Goal: Book appointment/travel/reservation

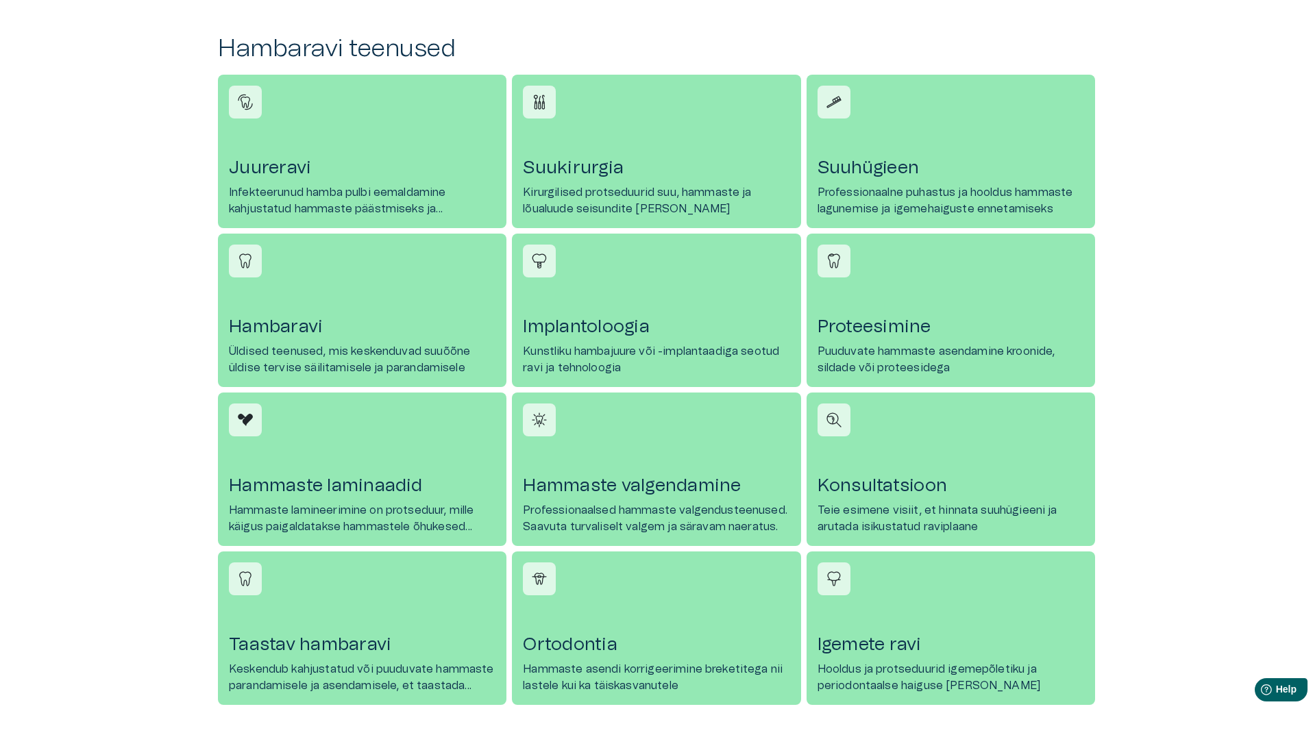
scroll to position [599, 0]
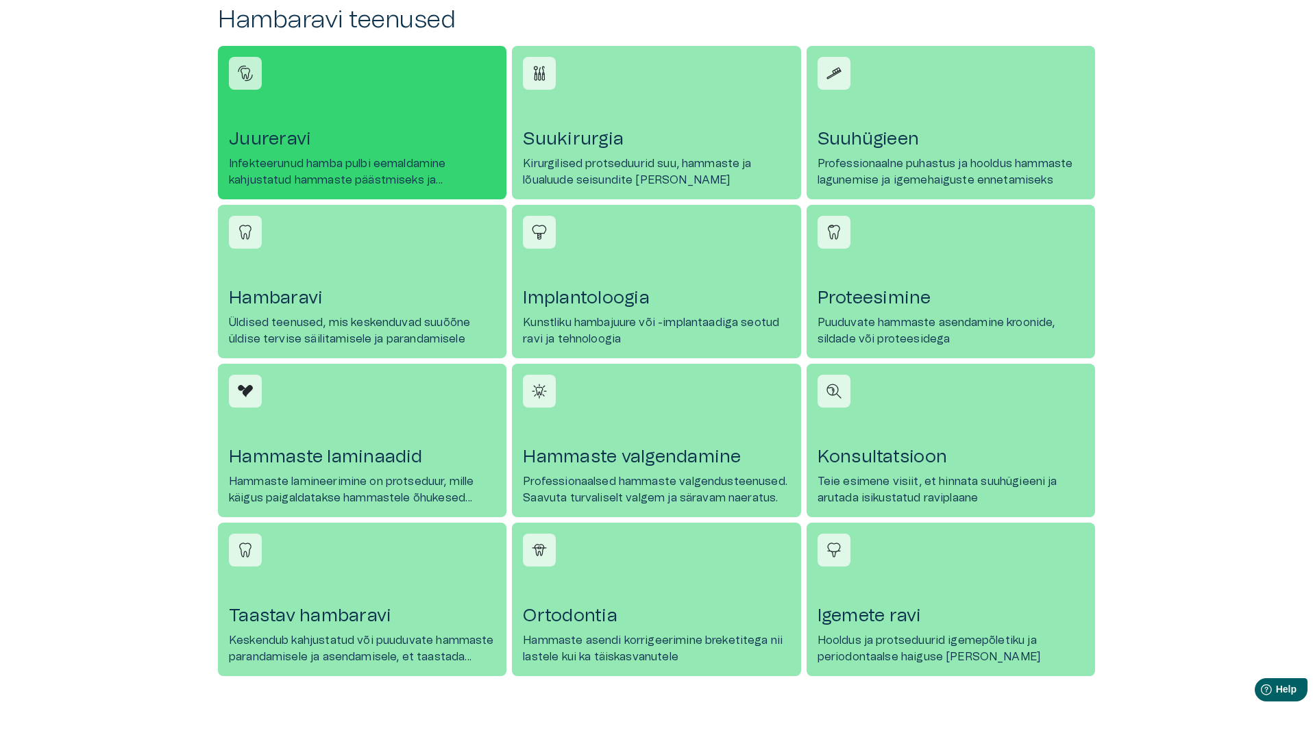
click at [281, 139] on h4 "Juureravi" at bounding box center [362, 139] width 266 height 22
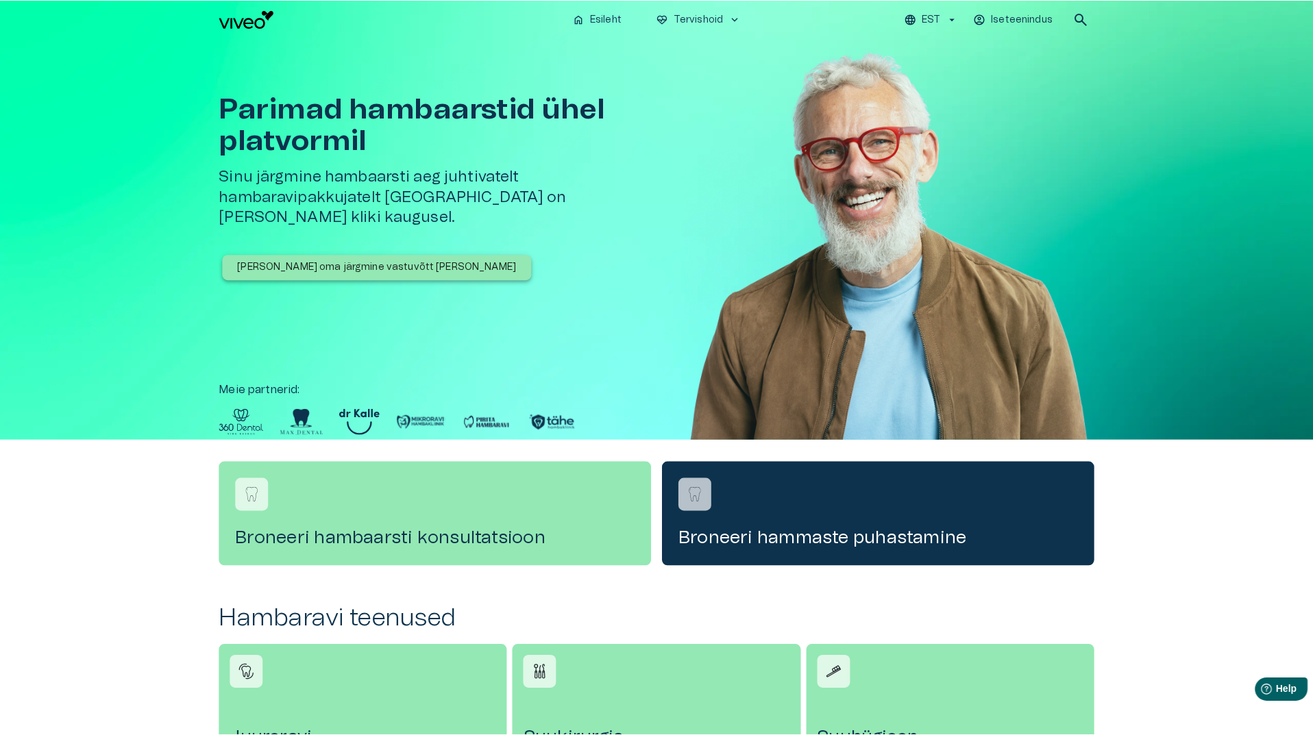
scroll to position [599, 0]
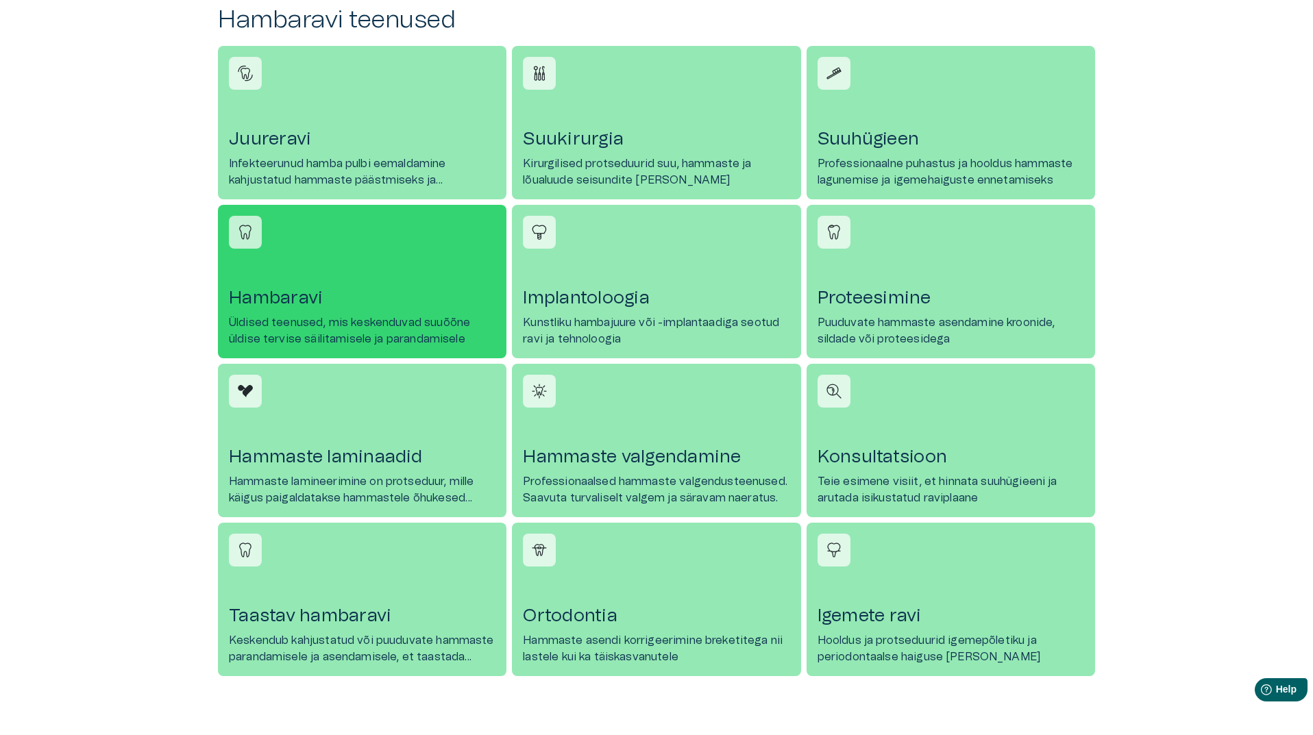
click at [324, 318] on p "Üldised teenused, mis keskenduvad suuõõne üldise tervise säilitamisele ja paran…" at bounding box center [362, 330] width 266 height 33
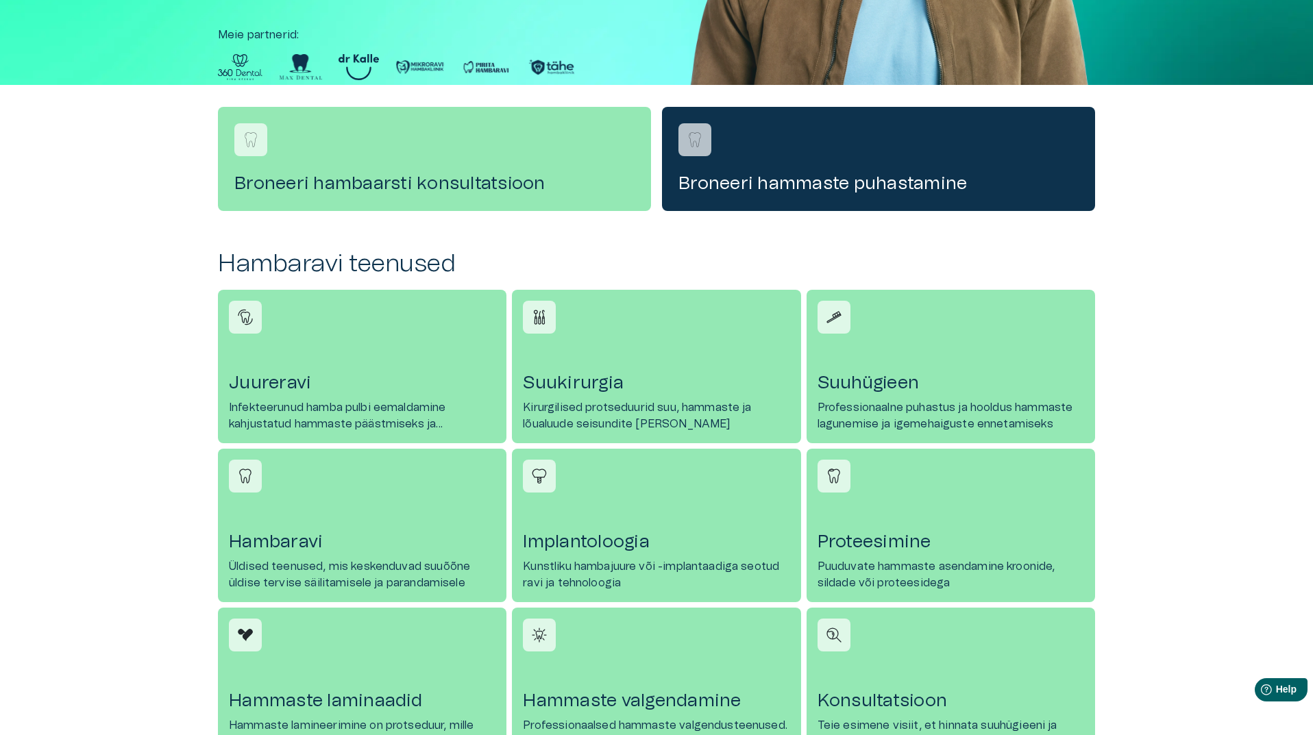
scroll to position [251, 0]
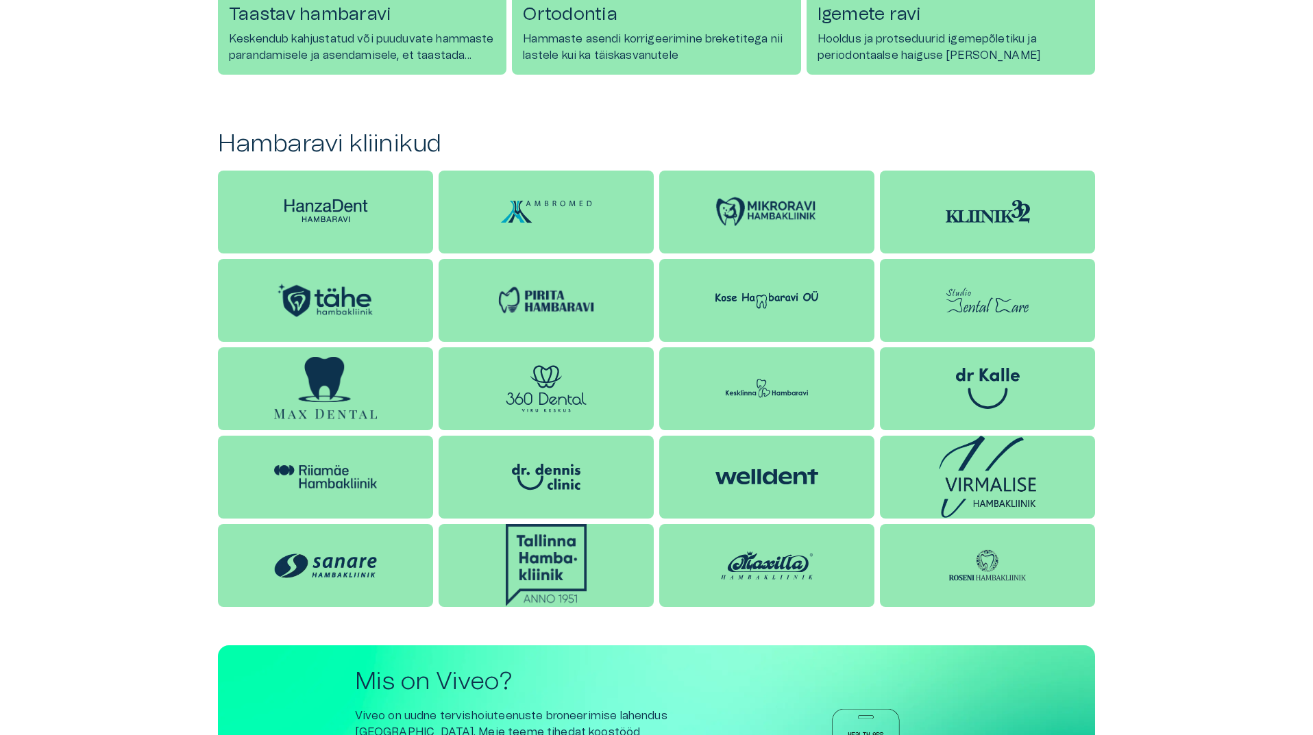
scroll to position [1211, 0]
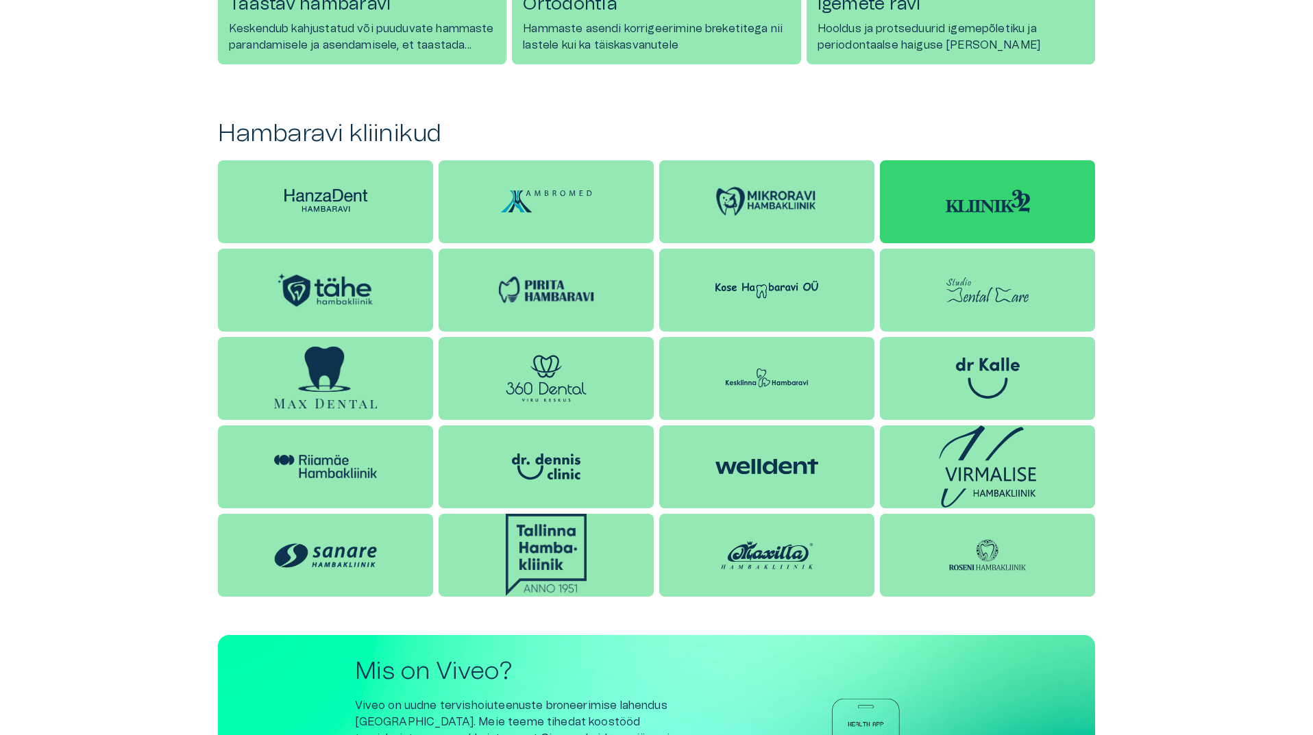
click at [997, 207] on img at bounding box center [987, 202] width 84 height 24
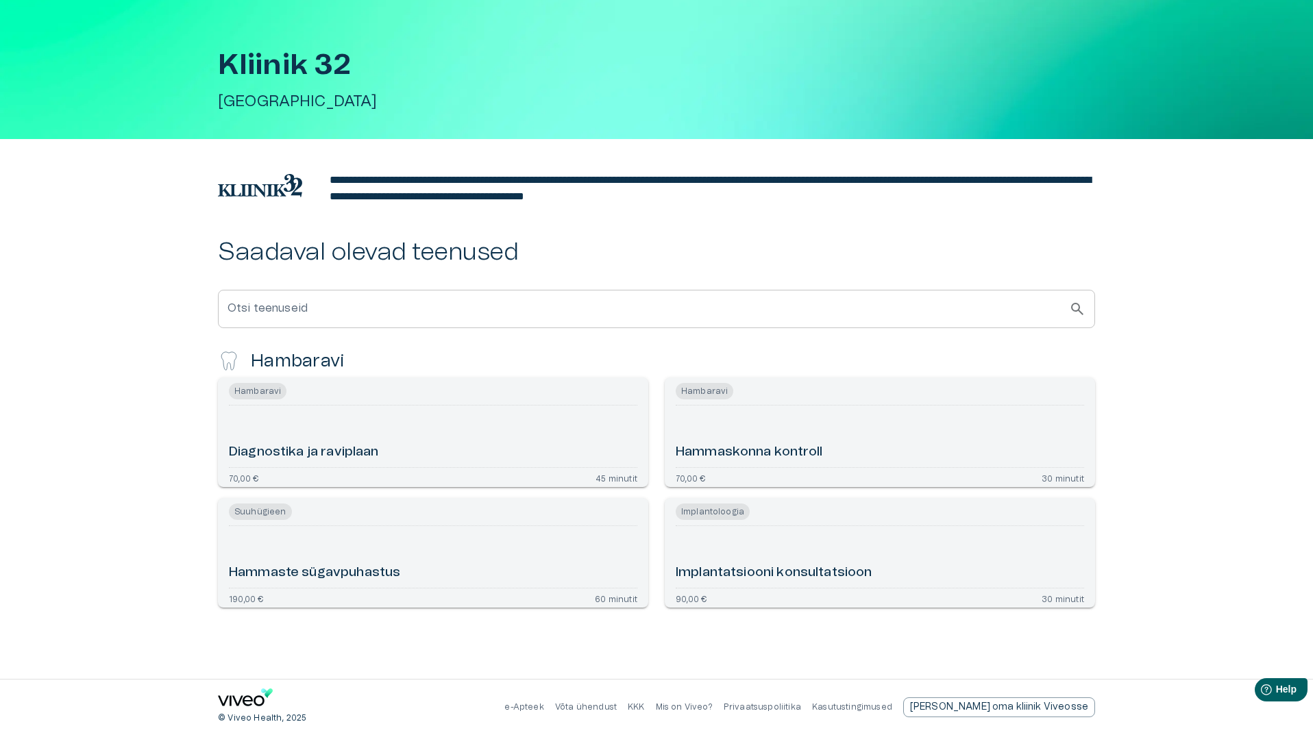
click at [794, 450] on h6 "Hammaskonna kontroll" at bounding box center [748, 452] width 147 height 18
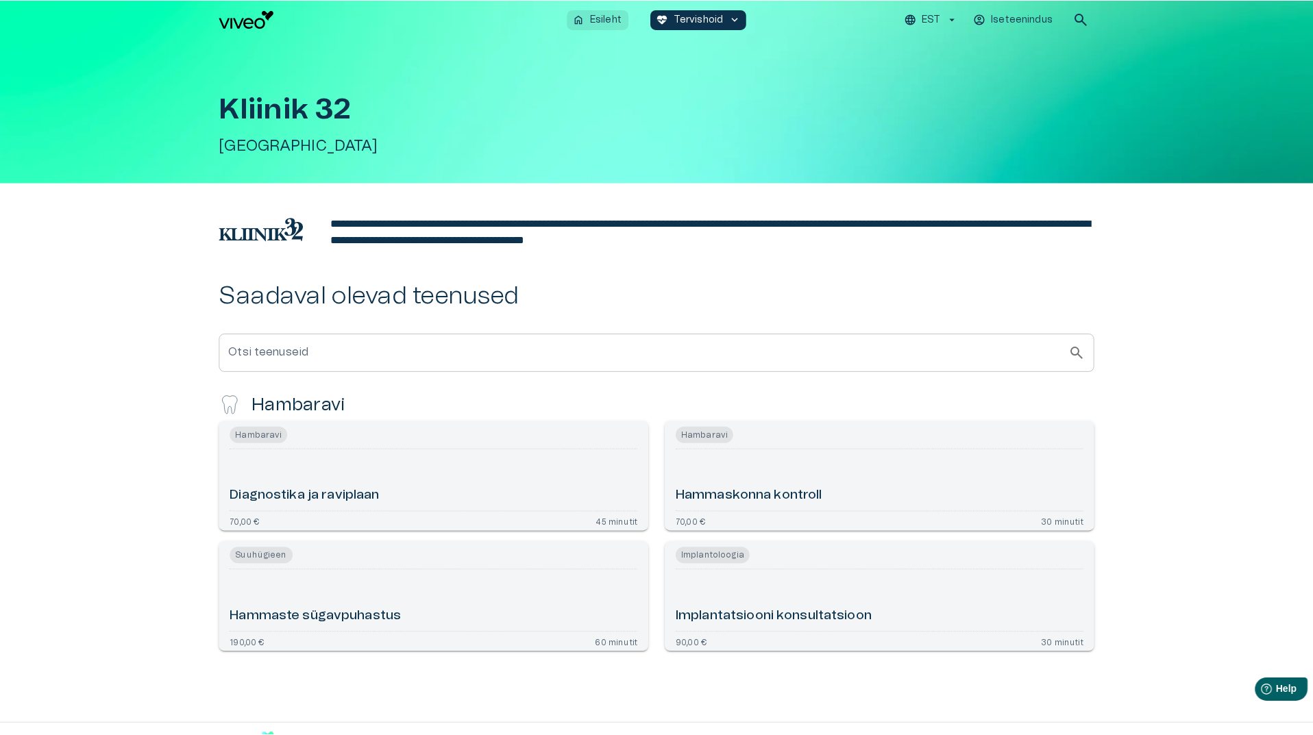
scroll to position [44, 0]
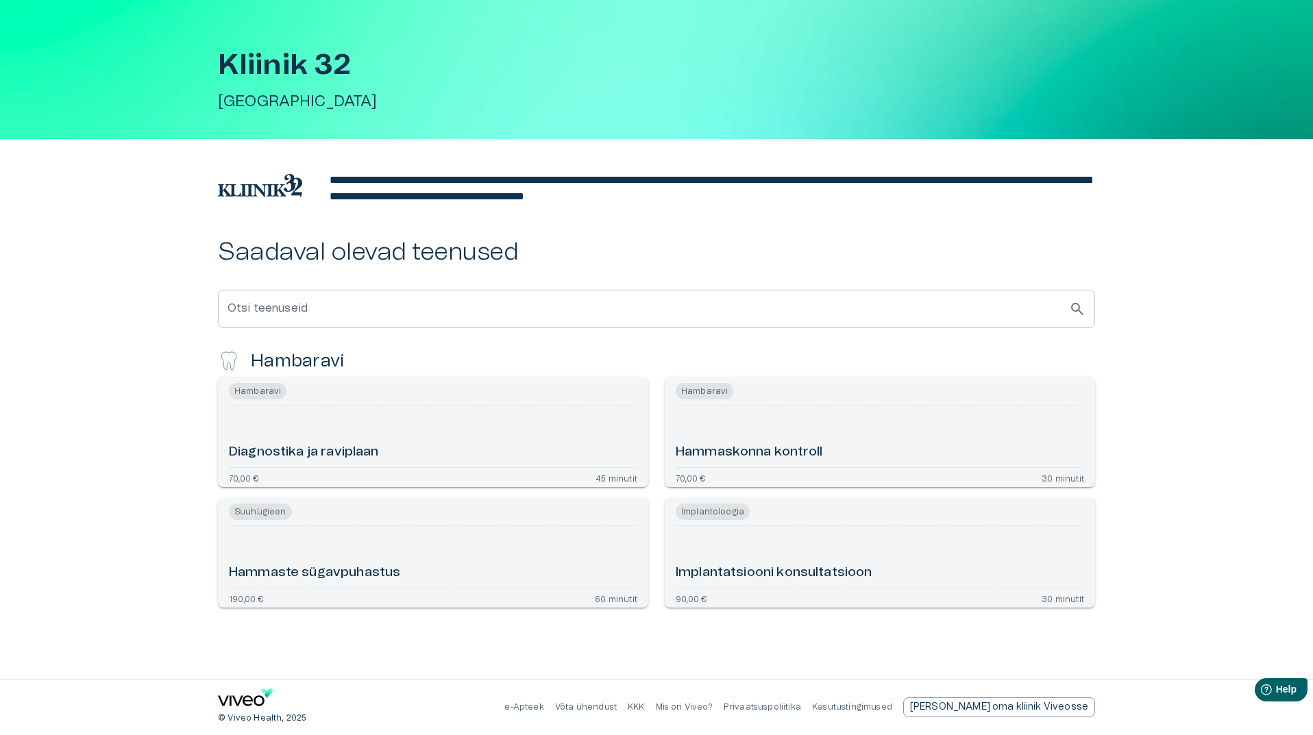
click at [405, 441] on div "Diagnostika ja raviplaan" at bounding box center [433, 436] width 408 height 51
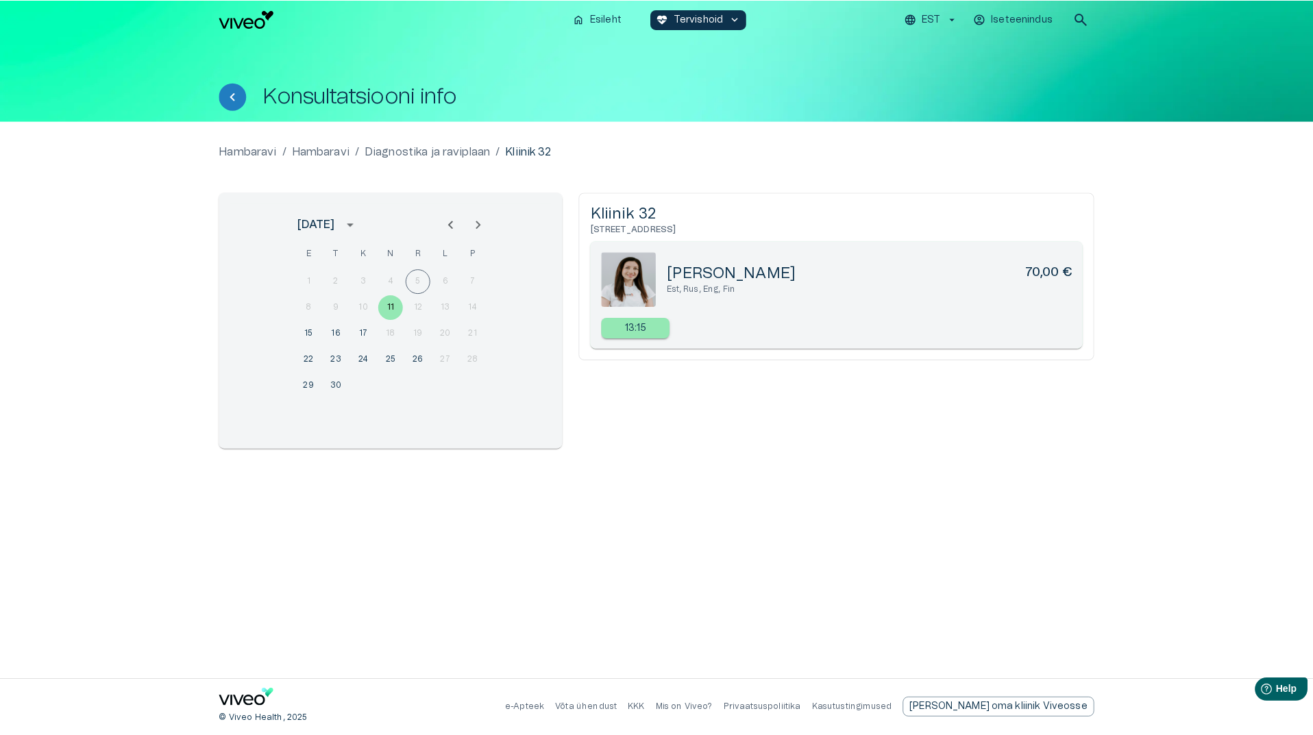
scroll to position [44, 0]
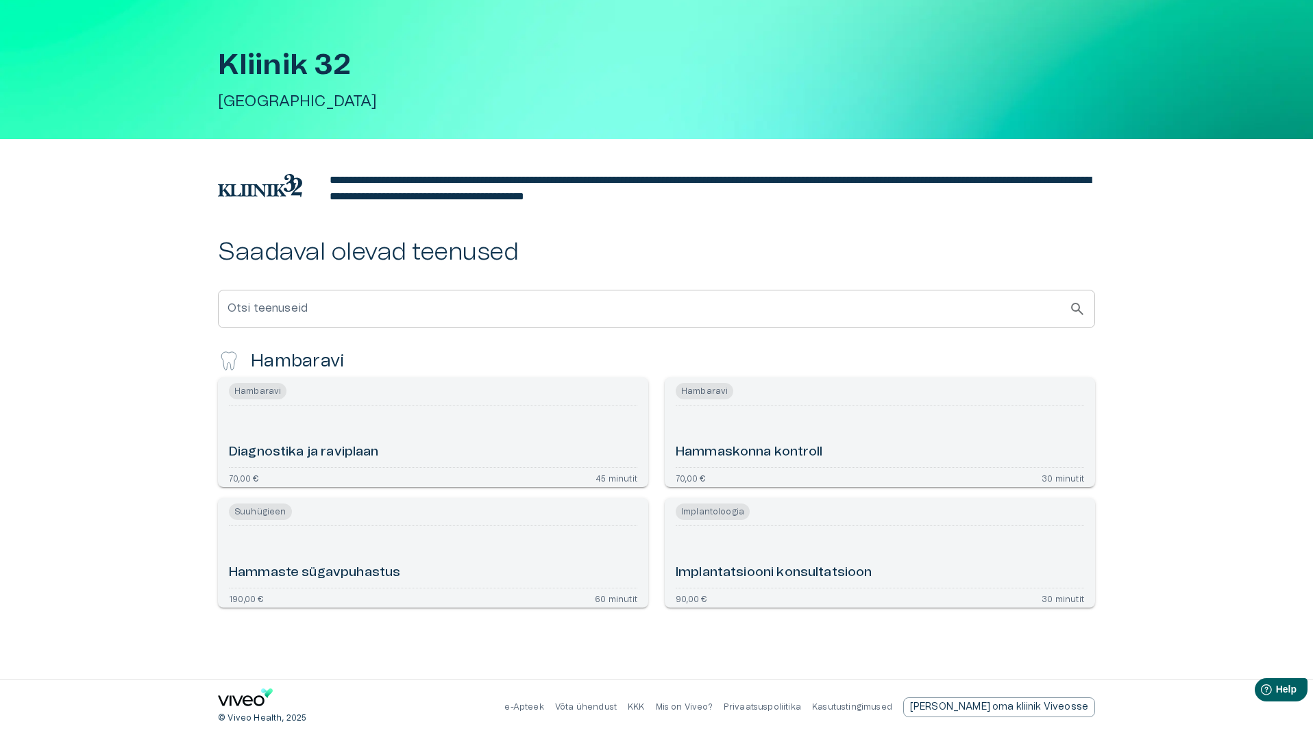
click at [834, 573] on h6 "Implantatsiooni konsultatsioon" at bounding box center [773, 573] width 197 height 18
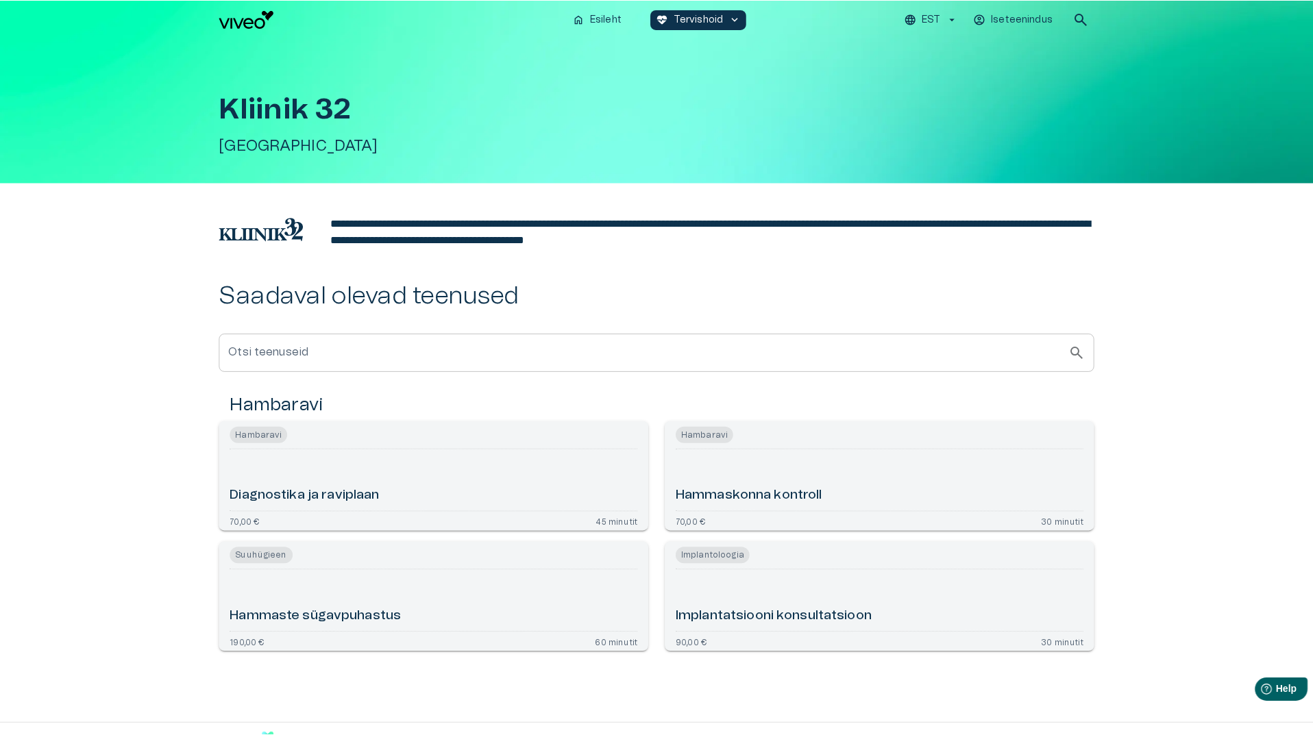
scroll to position [44, 0]
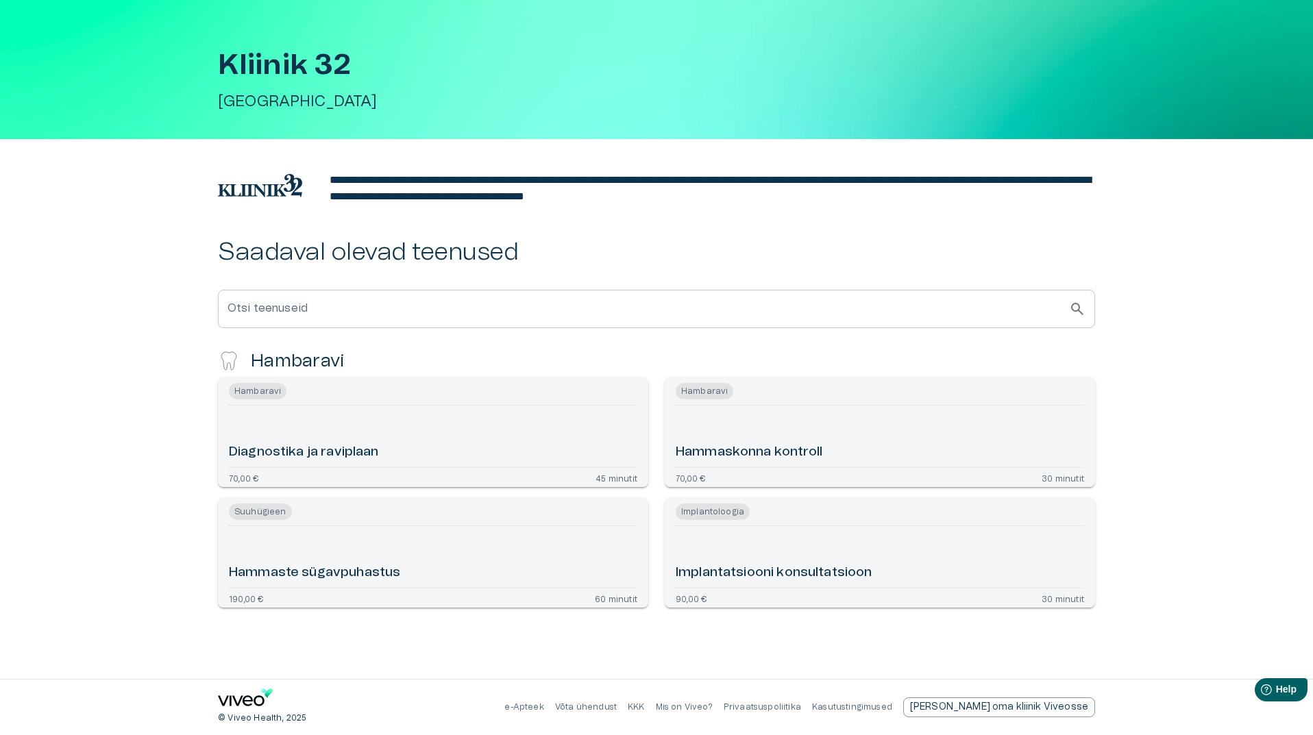
click at [386, 567] on h6 "Hammaste sügavpuhastus" at bounding box center [314, 573] width 171 height 18
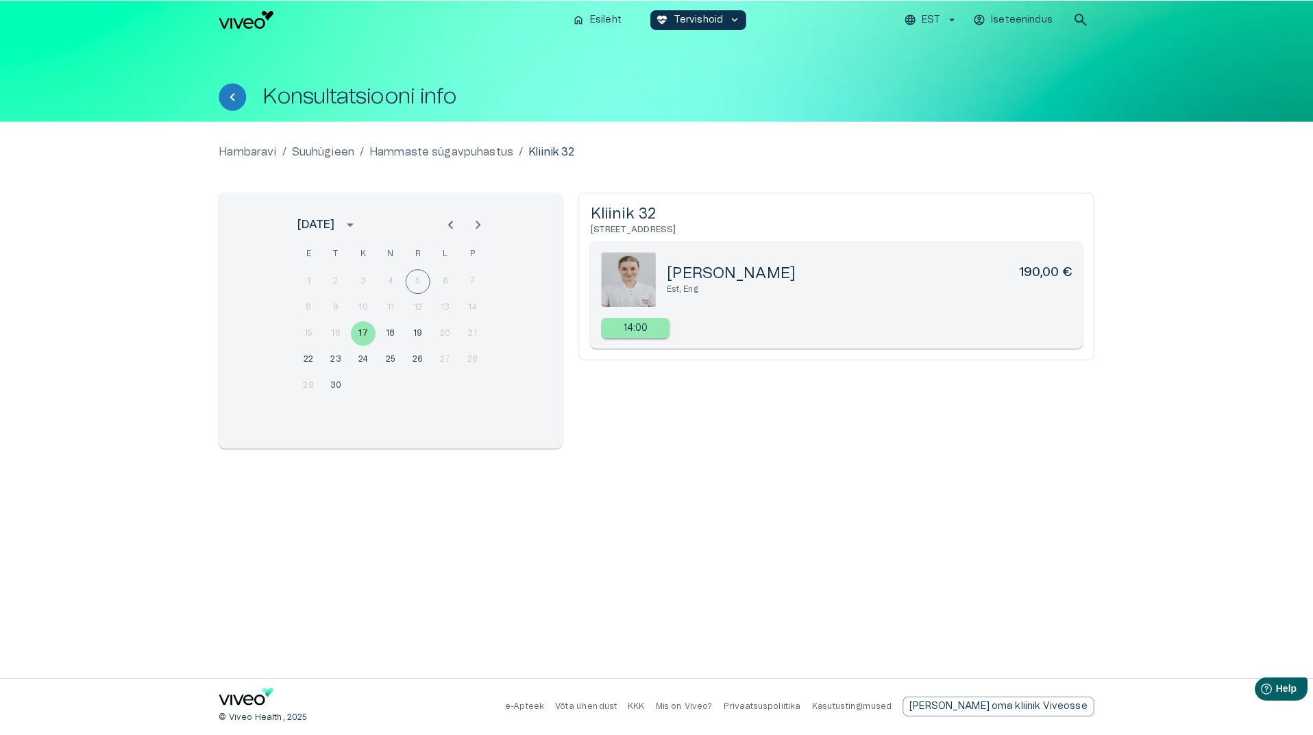
scroll to position [44, 0]
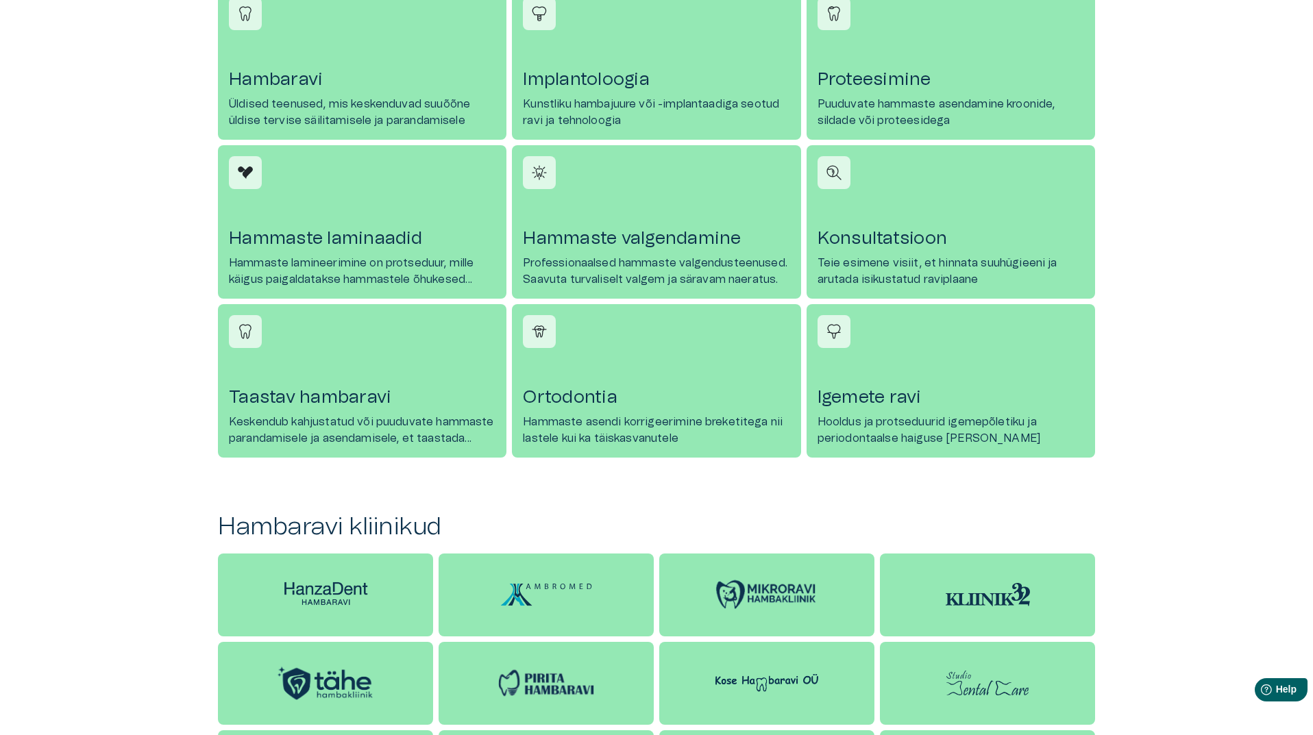
scroll to position [849, 0]
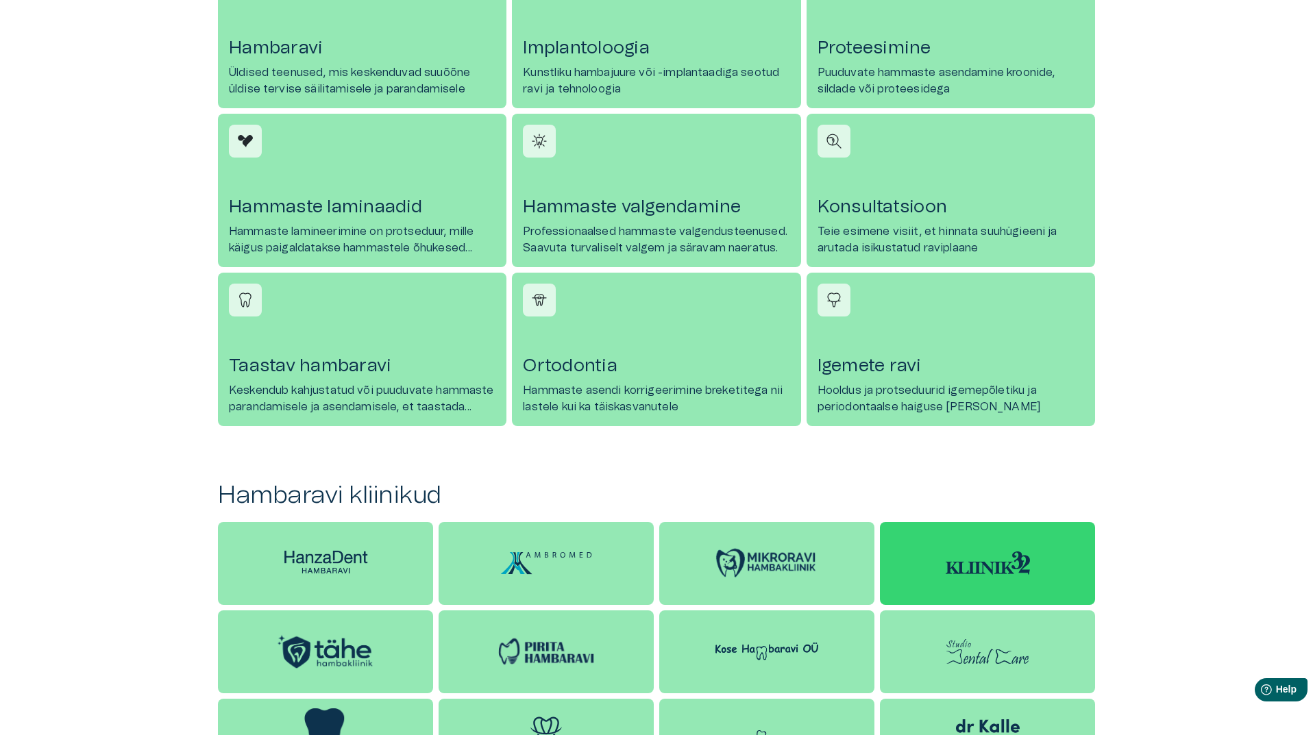
click at [958, 573] on img at bounding box center [987, 563] width 84 height 24
